Goal: Communication & Community: Answer question/provide support

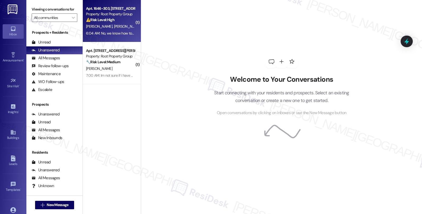
click at [121, 27] on div "[PERSON_NAME] [PERSON_NAME]" at bounding box center [110, 26] width 50 height 7
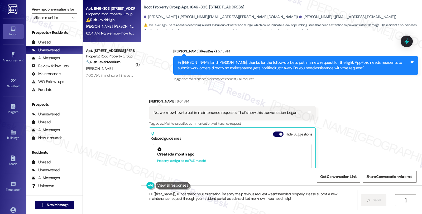
scroll to position [1678, 0]
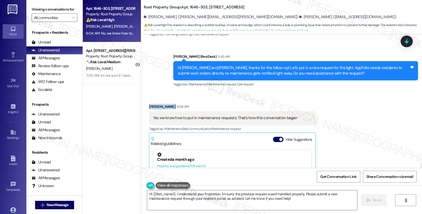
drag, startPoint x: 145, startPoint y: 95, endPoint x: 172, endPoint y: 96, distance: 27.2
click at [172, 100] on div "Received via SMS [PERSON_NAME] 6:04 AM No, we know how to put in maintenance re…" at bounding box center [232, 169] width 175 height 138
copy div "[PERSON_NAME]"
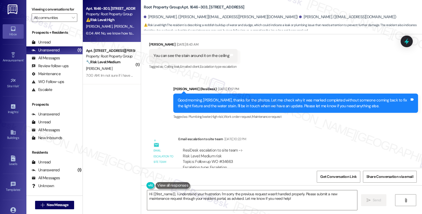
scroll to position [1406, 0]
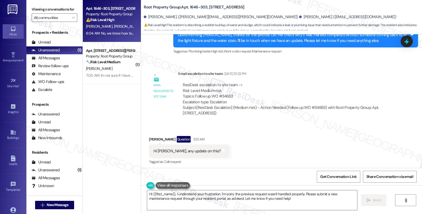
click at [229, 83] on div "ResiDesk escalation to site team -> Risk Level: Medium risk Topics: Follow up W…" at bounding box center [286, 93] width 206 height 23
click at [225, 83] on div "ResiDesk escalation to site team -> Risk Level: Medium risk Topics: Follow up W…" at bounding box center [286, 93] width 206 height 23
copy div "34663"
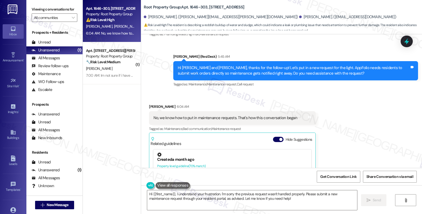
scroll to position [1736, 0]
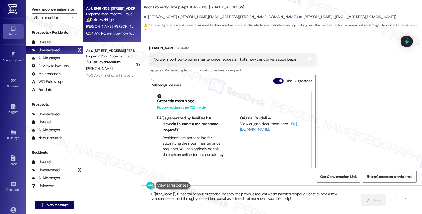
click at [149, 45] on div "[PERSON_NAME] 6:04 AM" at bounding box center [232, 48] width 167 height 7
copy div "[PERSON_NAME]"
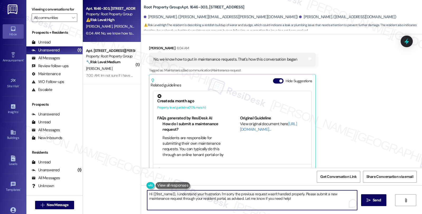
click at [151, 193] on textarea "Hi {{first_name}}, I understand your frustration. I'm sorry the previous reques…" at bounding box center [252, 200] width 210 height 20
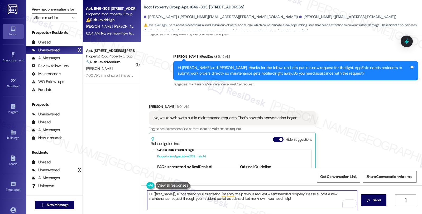
scroll to position [16, 0]
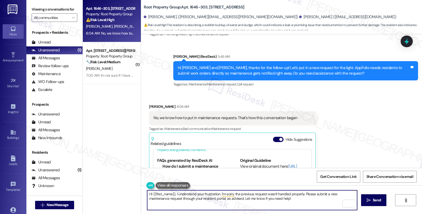
click at [174, 194] on textarea "Hi {{first_name}}, I understand your frustration. I'm sorry the previous reques…" at bounding box center [252, 200] width 210 height 20
click at [150, 193] on textarea "Hi {{first_name}}, I understand your frustration. I'm sorry the previous reques…" at bounding box center [252, 200] width 210 height 20
paste textarea "[PERSON_NAME]"
click at [201, 195] on textarea "Hi [PERSON_NAME], let me check if we can has it re-opoened {{first_name}}, I un…" at bounding box center [252, 200] width 210 height 20
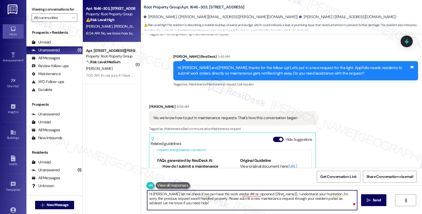
paste textarea "[PERSON_NAME]"
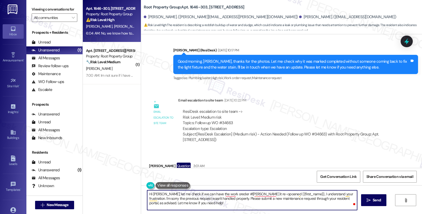
scroll to position [1385, 0]
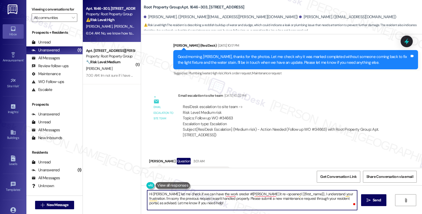
click at [226, 105] on div "ResiDesk escalation to site team -> Risk Level: Medium risk Topics: Follow up W…" at bounding box center [286, 115] width 206 height 23
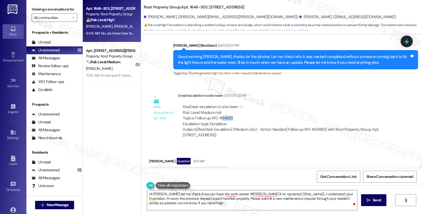
click at [226, 105] on div "ResiDesk escalation to site team -> Risk Level: Medium risk Topics: Follow up W…" at bounding box center [286, 115] width 206 height 23
copy div "34663"
click at [239, 194] on textarea "Hi [PERSON_NAME], let me check if we can have the work oreder #[PERSON_NAME] it…" at bounding box center [252, 200] width 210 height 20
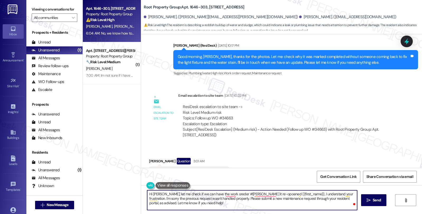
click at [239, 194] on textarea "Hi [PERSON_NAME], let me check if we can have the work oreder #[PERSON_NAME] it…" at bounding box center [252, 200] width 210 height 20
paste textarea "34663"
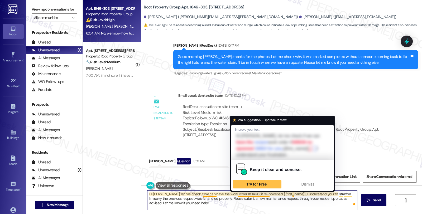
click at [243, 195] on textarea "Hi [PERSON_NAME], let me check if we can have the work order #34663it re-opoene…" at bounding box center [252, 200] width 210 height 20
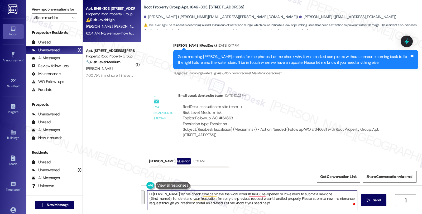
drag, startPoint x: 315, startPoint y: 193, endPoint x: 323, endPoint y: 213, distance: 21.1
click at [323, 213] on div "Hi [PERSON_NAME], let me check if we can have the work order #34663 re-opened o…" at bounding box center [281, 205] width 281 height 40
drag, startPoint x: 315, startPoint y: 193, endPoint x: 318, endPoint y: 212, distance: 18.8
click at [318, 212] on div "Hi [PERSON_NAME], let me check if we can have the work order #34663 reopened or…" at bounding box center [281, 205] width 281 height 40
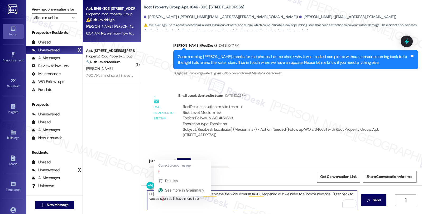
click at [159, 198] on textarea "Hi [PERSON_NAME], let me check if we can have the work order #34663 reopened or…" at bounding box center [252, 200] width 210 height 20
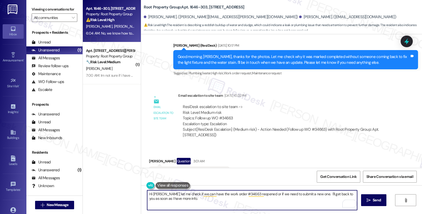
click at [207, 198] on textarea "Hi [PERSON_NAME], let me check if we can have the work order #34663 reopened or…" at bounding box center [252, 200] width 210 height 20
type textarea "Hi [PERSON_NAME], let me check if we can have the work order #34663 reopened or…"
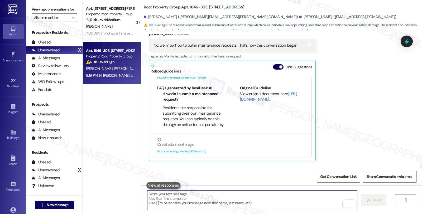
scroll to position [1778, 0]
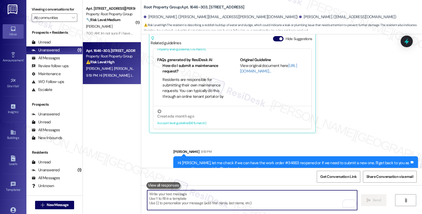
click at [270, 160] on div "Hi [PERSON_NAME], let me check if we can have the work order #34663 reopened or…" at bounding box center [294, 165] width 232 height 11
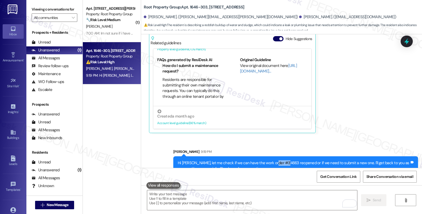
click at [270, 160] on div "Hi [PERSON_NAME], let me check if we can have the work order #34663 reopened or…" at bounding box center [294, 165] width 232 height 11
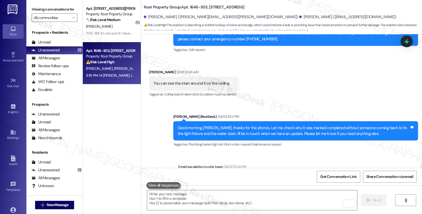
scroll to position [1368, 0]
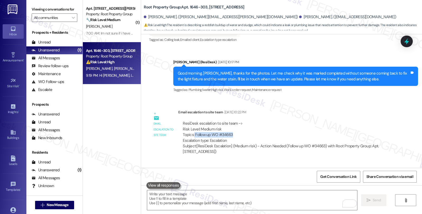
drag, startPoint x: 190, startPoint y: 124, endPoint x: 249, endPoint y: 123, distance: 58.6
click at [249, 123] on div "ResiDesk escalation to site team -> Risk Level: Medium risk Topics: Follow up W…" at bounding box center [286, 132] width 206 height 23
click at [231, 124] on div "ResiDesk escalation to site team -> Risk Level: Medium risk Topics: Follow up W…" at bounding box center [286, 132] width 206 height 23
drag, startPoint x: 191, startPoint y: 121, endPoint x: 249, endPoint y: 121, distance: 58.3
click at [249, 121] on div "ResiDesk escalation to site team -> Risk Level: Medium risk Topics: Follow up W…" at bounding box center [286, 132] width 206 height 23
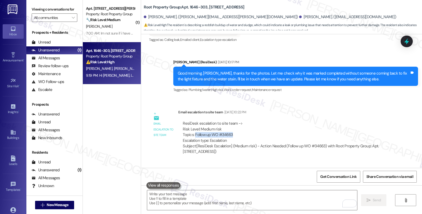
copy div "Follow up WO #34663"
click at [406, 40] on icon at bounding box center [406, 41] width 6 height 8
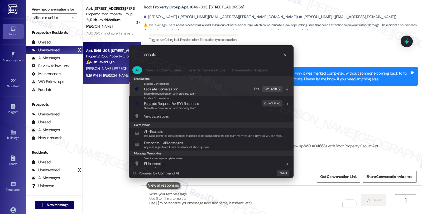
type input "escala"
click at [167, 92] on div "Share this conversation with property team" at bounding box center [170, 94] width 52 height 5
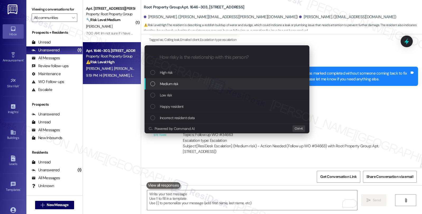
click at [167, 85] on span "Medium risk" at bounding box center [169, 84] width 18 height 6
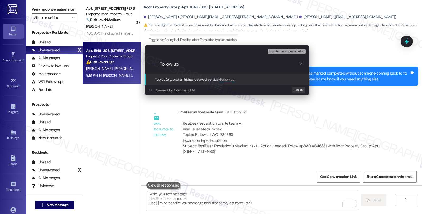
paste input "Follow up WO #34663"
drag, startPoint x: 238, startPoint y: 65, endPoint x: 104, endPoint y: 68, distance: 133.7
click at [104, 68] on div "Escalate Conversation Medium risk Topics (e.g. broken fridge, delayed service) …" at bounding box center [211, 107] width 422 height 214
paste input "Topics (e.g. broken fridge, delayed service)"
click at [259, 65] on input "Follow up WO #34663 (light fixture has water [PERSON_NAME])" at bounding box center [229, 64] width 139 height 6
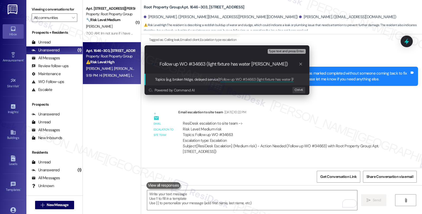
type input "Follow up WO #34663 (light fixture has water leak)"
drag, startPoint x: 266, startPoint y: 64, endPoint x: 95, endPoint y: 66, distance: 170.9
click at [95, 66] on div "Escalate Conversation Medium risk Topics (e.g. broken fridge, delayed service) …" at bounding box center [211, 107] width 422 height 214
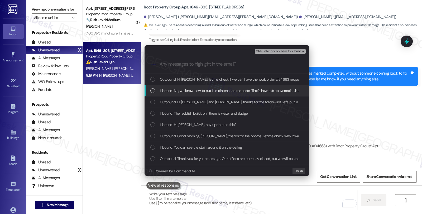
click at [162, 90] on span "Inbound: No, we know how to put in maintenance requests. That's how this conver…" at bounding box center [232, 91] width 145 height 6
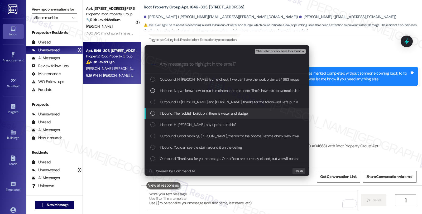
click at [172, 115] on span "Inbound: The reddish buildup in there is water and sludge" at bounding box center [204, 113] width 88 height 6
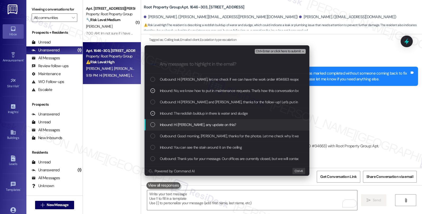
click at [174, 126] on span "Inbound: Hi [PERSON_NAME], any update on this?" at bounding box center [198, 125] width 76 height 6
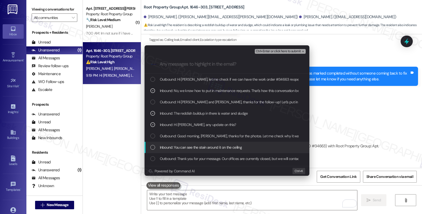
click at [196, 145] on span "Inbound: You can see the stain around it on the ceiling" at bounding box center [201, 148] width 82 height 6
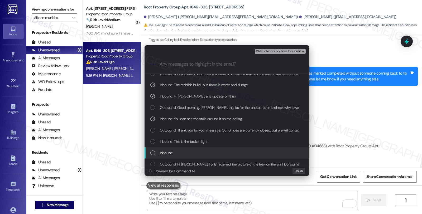
scroll to position [29, 0]
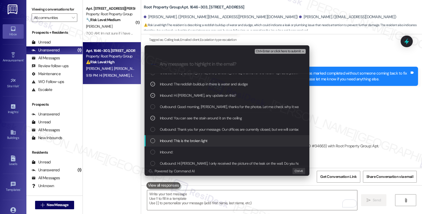
click at [214, 143] on div "Inbound: This is the broken light" at bounding box center [227, 141] width 154 height 6
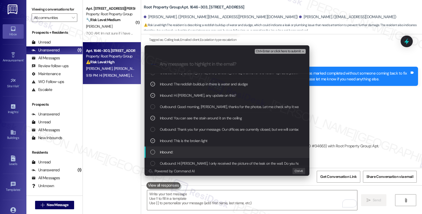
click at [214, 151] on div "Inbound:" at bounding box center [227, 152] width 154 height 6
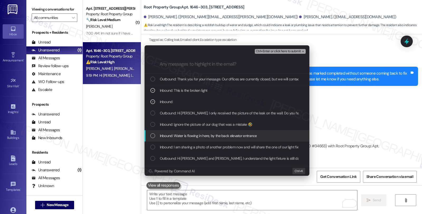
scroll to position [88, 0]
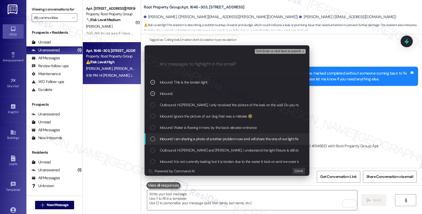
click at [218, 136] on span "Inbound: I am sharing a photo of another problem now and will share the one of …" at bounding box center [236, 139] width 153 height 6
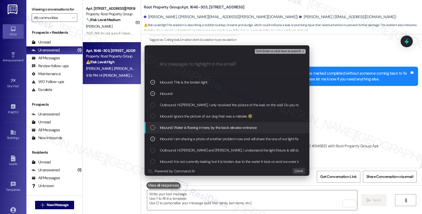
click at [218, 129] on span "Inbound: Water is flowing in here, by the back elevator entrance" at bounding box center [208, 128] width 97 height 6
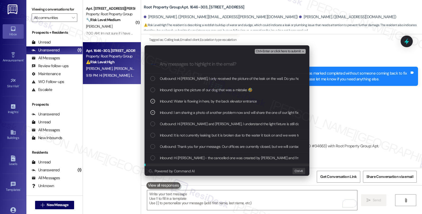
scroll to position [146, 0]
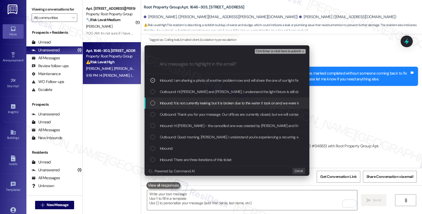
click at [232, 103] on span "Inbound: It is not currently leaking but it is broken due to the water it took …" at bounding box center [342, 103] width 364 height 6
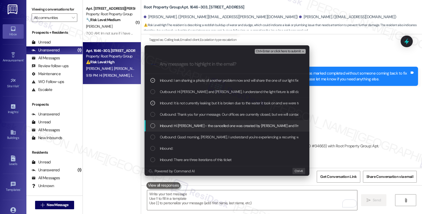
click at [227, 127] on span "Inbound: Hi [PERSON_NAME] - the cancelled one was created by [PERSON_NAME] and …" at bounding box center [355, 126] width 390 height 6
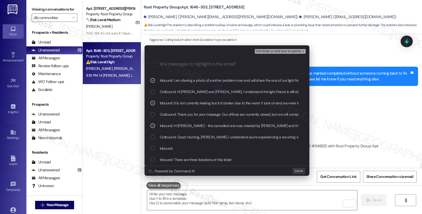
scroll to position [205, 0]
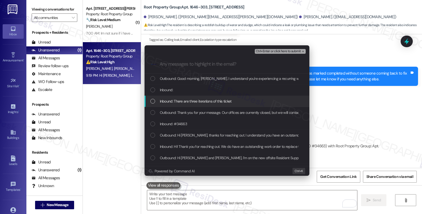
click at [230, 101] on span "Inbound: There are three iterations of this ticket" at bounding box center [196, 101] width 72 height 6
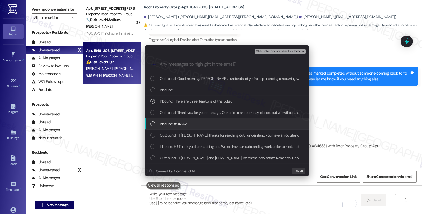
click at [229, 123] on div "Inbound: #34663" at bounding box center [227, 124] width 154 height 6
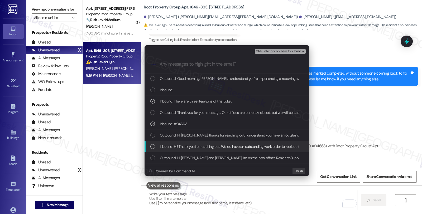
click at [229, 148] on span "Inbound: Hi! Thank you for reaching out. We do have an outstanding work order t…" at bounding box center [255, 147] width 190 height 6
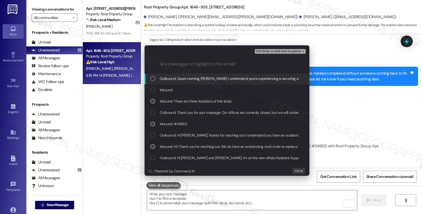
click at [265, 50] on span "Ctrl+Enter or click here to submit" at bounding box center [278, 52] width 45 height 4
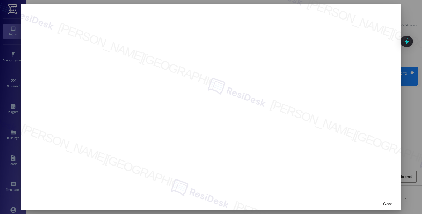
scroll to position [1, 0]
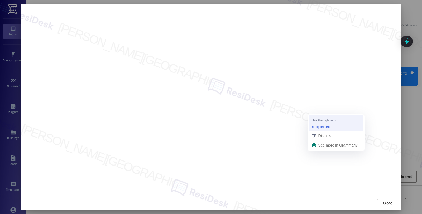
click at [319, 124] on strong "reopened" at bounding box center [321, 127] width 19 height 6
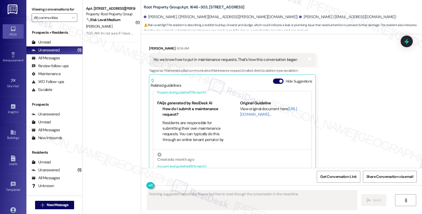
scroll to position [16, 0]
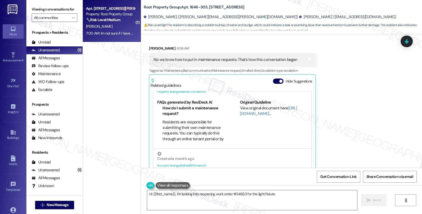
type textarea "Hi {{first_name}}, I'm looking into reopening work order #34663 for the light f…"
click at [111, 20] on strong "🔧 Risk Level: Medium" at bounding box center [103, 19] width 34 height 5
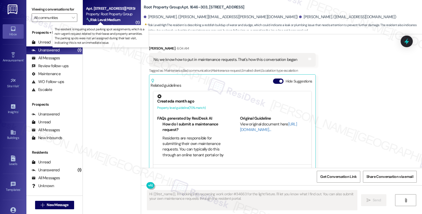
type textarea "Fetching suggested responses. Please feel free to read through the conversation…"
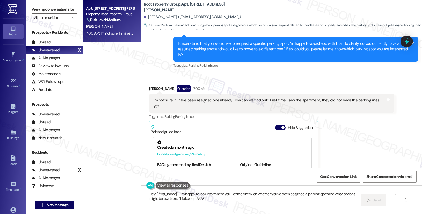
scroll to position [607, 0]
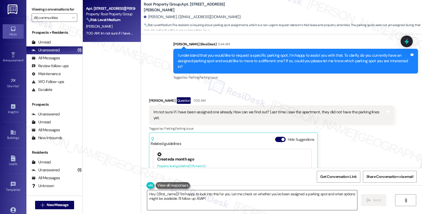
click at [281, 198] on textarea "Hey {{first_name}}! I'm happy to look into this for you. Let me check on whethe…" at bounding box center [252, 200] width 210 height 20
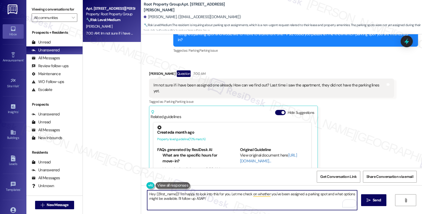
scroll to position [609, 0]
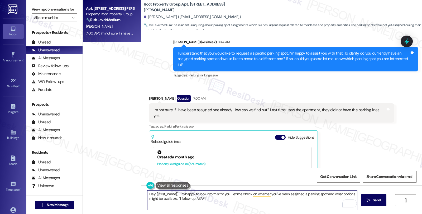
click at [147, 193] on textarea "Hey {{first_name}}! I'm happy to look into this for you. Let me check on whethe…" at bounding box center [252, 200] width 210 height 20
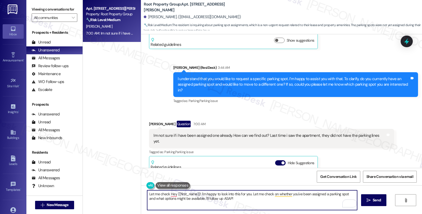
scroll to position [551, 0]
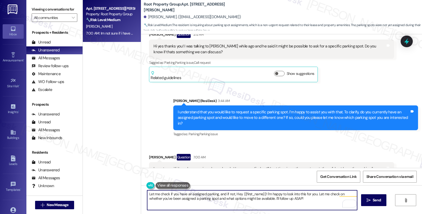
click at [231, 193] on textarea "Let me check if you have an assigned parking, and if not, Hey {{first_name}}! I…" at bounding box center [252, 200] width 210 height 20
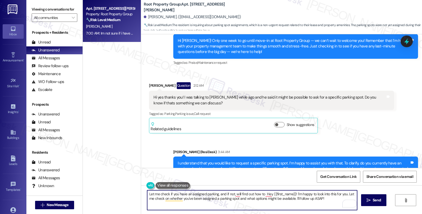
scroll to position [492, 0]
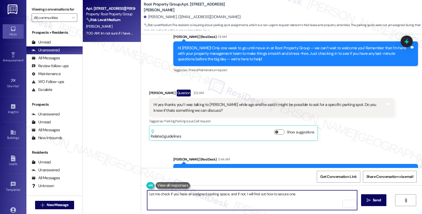
click at [294, 193] on textarea "Let me check if you have an assigned parking space, and if not, I will find out…" at bounding box center [252, 200] width 210 height 20
click at [299, 196] on textarea "Let me check if you have an assigned parking space, and if not, I will find out…" at bounding box center [252, 200] width 210 height 20
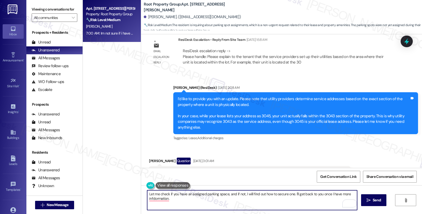
scroll to position [258, 0]
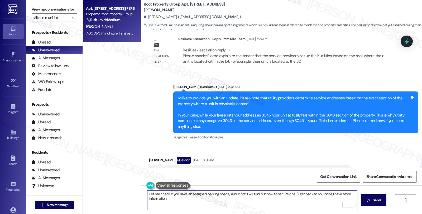
click at [171, 198] on textarea "Let me check if you have an assigned parking space, and if not, I will find out…" at bounding box center [252, 200] width 210 height 20
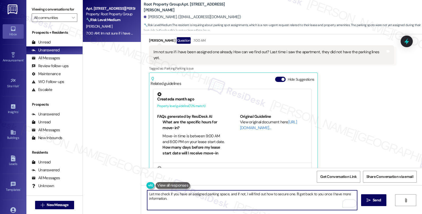
scroll to position [697, 0]
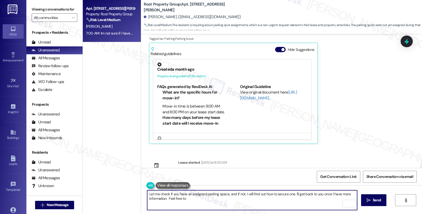
click at [165, 200] on textarea "Let me check if you have an assigned parking space, and if not, I will find out…" at bounding box center [252, 200] width 210 height 20
click at [253, 199] on textarea "Let me check if you have an assigned parking space, and if not, I will find out…" at bounding box center [252, 200] width 210 height 20
drag, startPoint x: 222, startPoint y: 198, endPoint x: 278, endPoint y: 200, distance: 55.9
click at [278, 200] on textarea "Let me check if you have an assigned parking space, and if not, I will find out…" at bounding box center [252, 200] width 210 height 20
type textarea "Let me check if you have an assigned parking space, and if not, I will find out…"
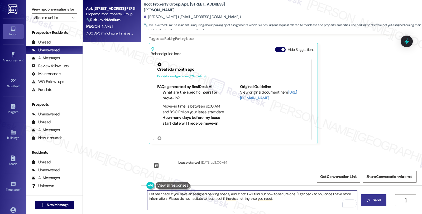
click at [381, 201] on span "Send" at bounding box center [377, 201] width 10 height 6
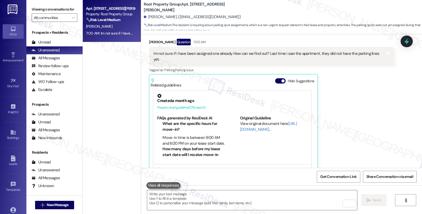
scroll to position [739, 0]
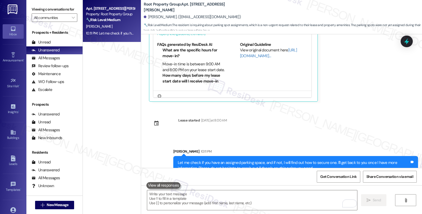
click at [401, 39] on div at bounding box center [407, 42] width 12 height 12
click at [406, 45] on icon at bounding box center [406, 41] width 9 height 9
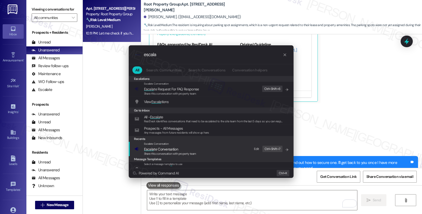
type input "escala"
click at [172, 147] on span "Escala te Conversation" at bounding box center [161, 149] width 34 height 5
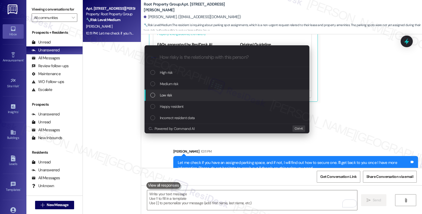
click at [176, 93] on div "Low risk" at bounding box center [227, 95] width 154 height 6
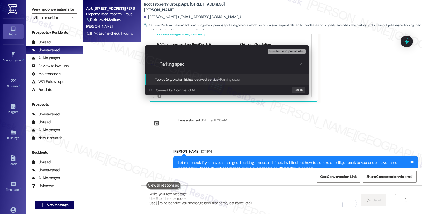
type input "Parking space"
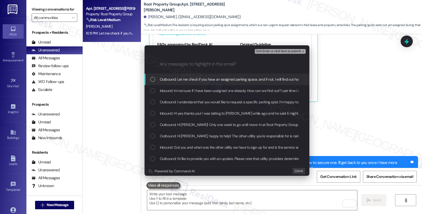
click at [176, 92] on span "Inbound: Im not sure if i have been assigned one already. How can we find out? …" at bounding box center [274, 91] width 228 height 6
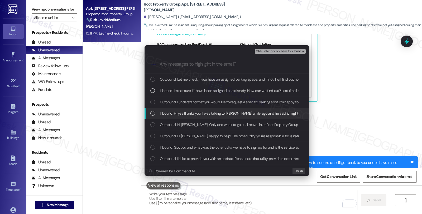
click at [179, 112] on span "Inbound: Hi yes thanks you! I was talking to Marc a little while ago and he sai…" at bounding box center [301, 113] width 283 height 6
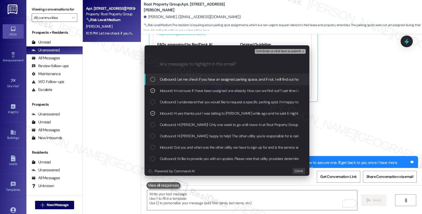
click at [270, 50] on span "Ctrl+Enter or click here to submit" at bounding box center [278, 52] width 45 height 4
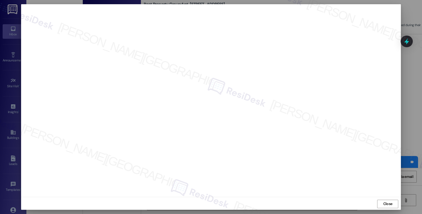
scroll to position [1, 0]
click at [389, 203] on span "Close" at bounding box center [387, 203] width 9 height 6
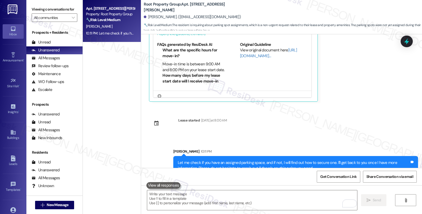
click at [407, 40] on icon at bounding box center [406, 41] width 7 height 7
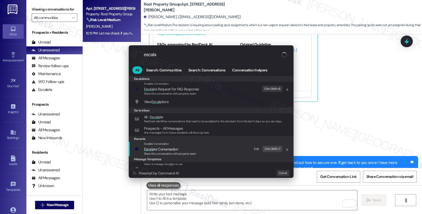
type input "escala"
click at [188, 148] on span "Escala te Conversation" at bounding box center [170, 149] width 52 height 6
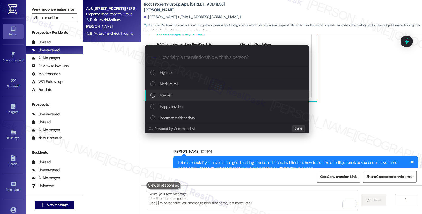
click at [183, 91] on div "Low risk" at bounding box center [227, 95] width 165 height 11
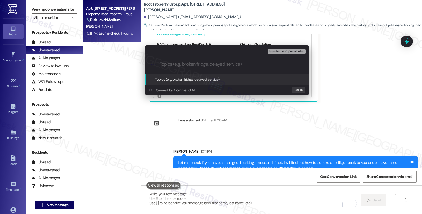
paste input "Parking space"
type input "Parking space"
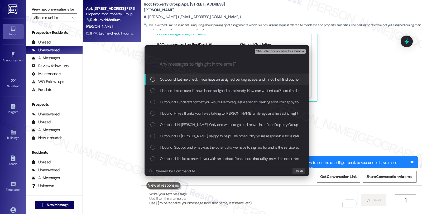
click at [183, 91] on span "Inbound: Im not sure if i have been assigned one already. How can we find out? …" at bounding box center [274, 91] width 228 height 6
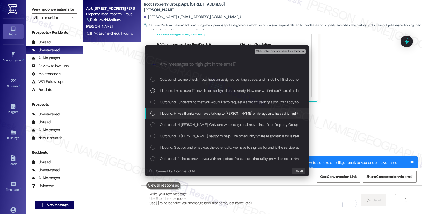
click at [181, 114] on span "Inbound: Hi yes thanks you! I was talking to Marc a little while ago and he sai…" at bounding box center [301, 113] width 283 height 6
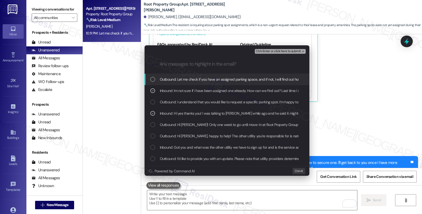
click at [292, 53] on span "Ctrl+Enter or click here to submit" at bounding box center [278, 52] width 45 height 4
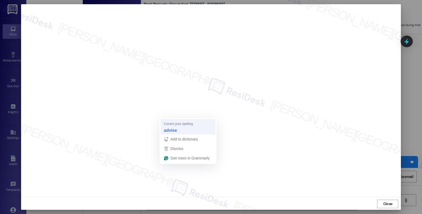
click at [169, 131] on strong "advise" at bounding box center [170, 130] width 13 height 6
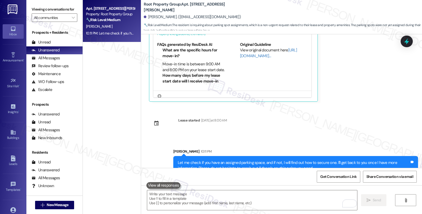
scroll to position [0, 0]
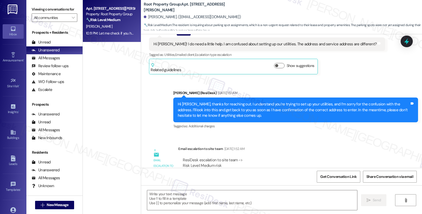
type textarea "Fetching suggested responses. Please feel free to read through the conversation…"
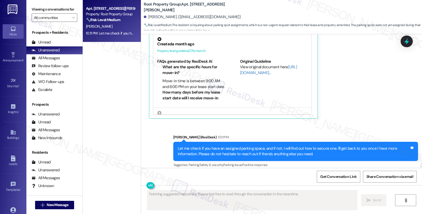
scroll to position [747, 0]
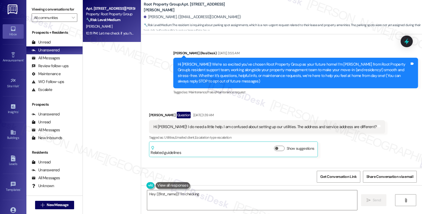
scroll to position [747, 0]
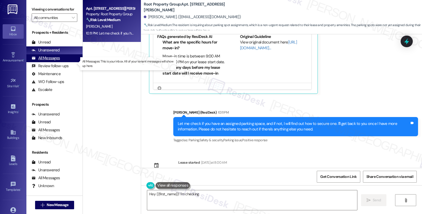
click at [58, 61] on div "All Messages" at bounding box center [46, 58] width 28 height 6
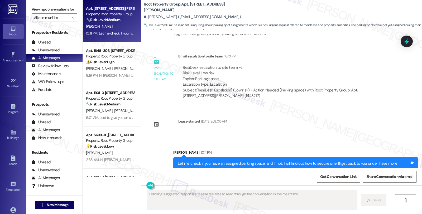
scroll to position [855, 0]
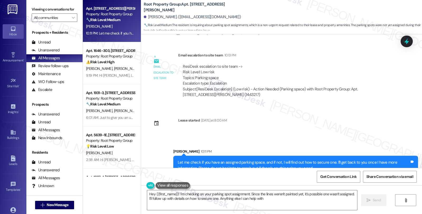
type textarea "Hey {{first_name}}! I'm checking on your parking spot assignment. Since the lin…"
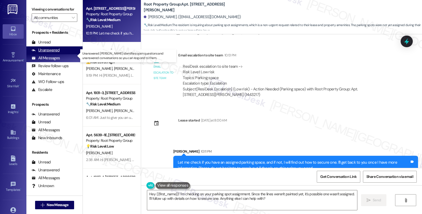
click at [55, 53] on div "Unanswered" at bounding box center [46, 50] width 28 height 6
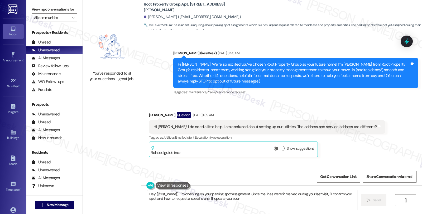
type textarea "Hey {{first_name}}! I'm checking on your parking spot assignment. Since the lin…"
